Goal: Entertainment & Leisure: Consume media (video, audio)

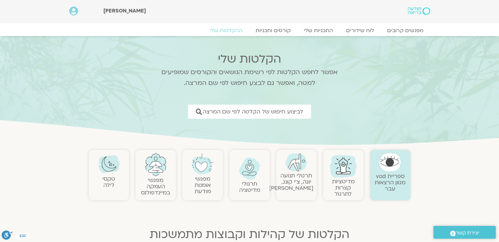
click at [295, 173] on link "תרגולי תנועה יוגה, צ׳י קונג, פלדנקרייז" at bounding box center [291, 182] width 44 height 20
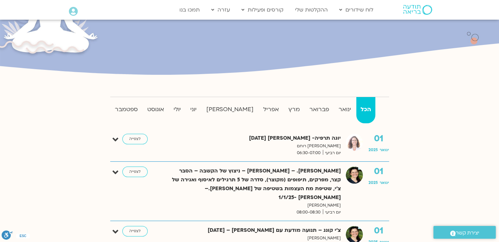
scroll to position [98, 0]
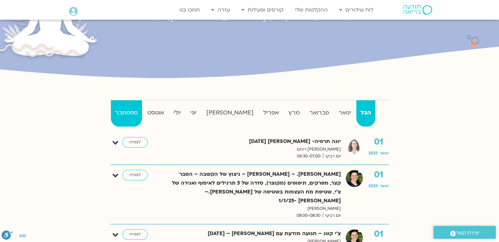
click at [126, 111] on strong "ספטמבר" at bounding box center [126, 113] width 31 height 10
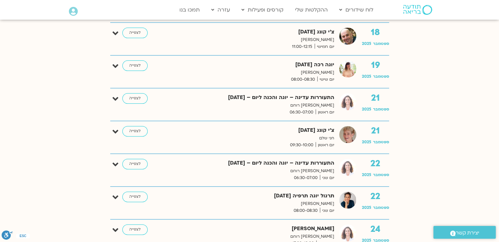
scroll to position [820, 0]
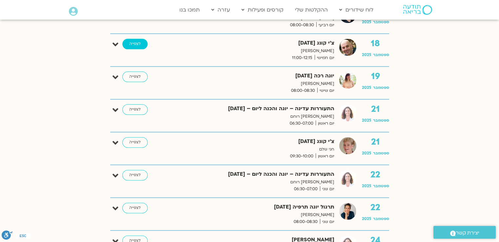
click at [134, 43] on link "לצפייה" at bounding box center [134, 44] width 25 height 10
